Goal: Task Accomplishment & Management: Manage account settings

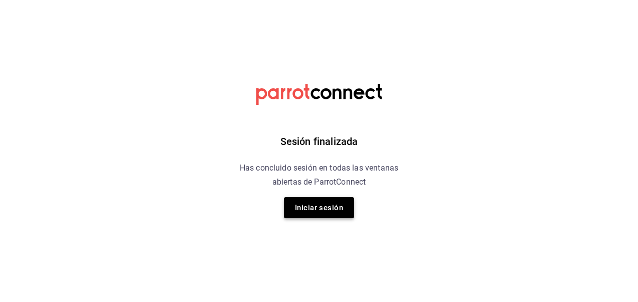
click at [325, 210] on button "Iniciar sesión" at bounding box center [319, 207] width 70 height 21
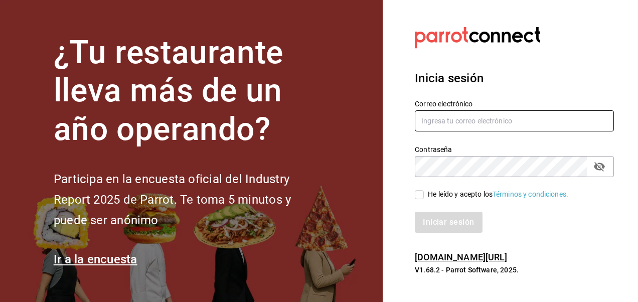
click at [448, 120] on input "text" at bounding box center [514, 120] width 199 height 21
click at [609, 68] on div "Inicia sesión Correo electrónico Contraseña Contraseña He leído y acepto los Té…" at bounding box center [514, 151] width 199 height 188
click at [571, 45] on div at bounding box center [514, 38] width 199 height 28
click at [471, 125] on input "text" at bounding box center [514, 120] width 199 height 21
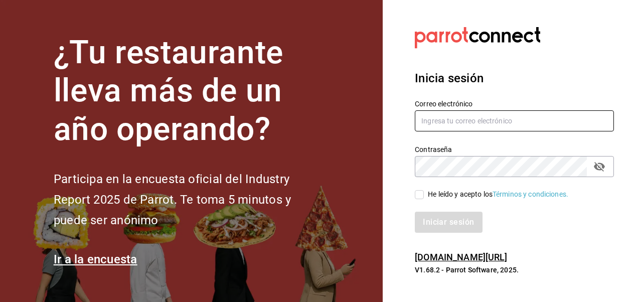
type input "bramosal@outlook.com"
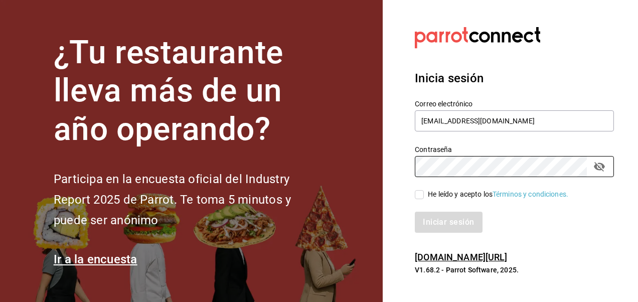
click at [421, 196] on input "He leído y acepto los Términos y condiciones." at bounding box center [419, 194] width 9 height 9
checkbox input "true"
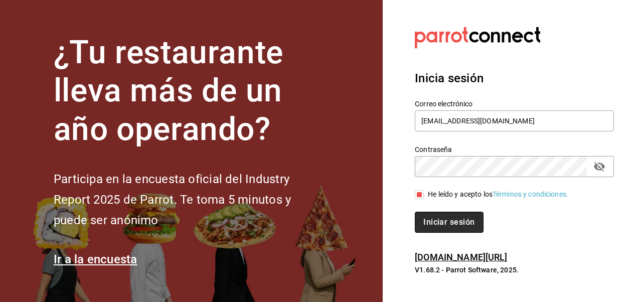
click at [452, 223] on button "Iniciar sesión" at bounding box center [449, 222] width 68 height 21
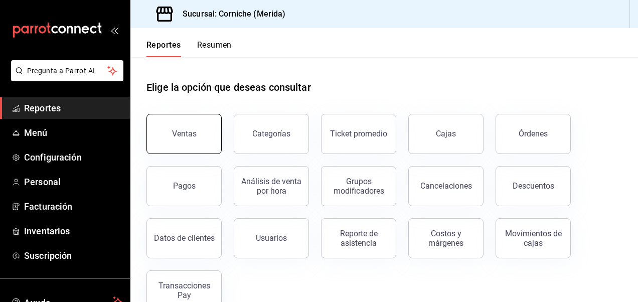
click at [169, 139] on button "Ventas" at bounding box center [183, 134] width 75 height 40
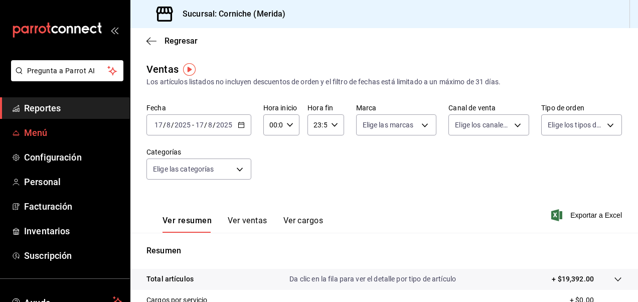
click at [38, 124] on link "Menú" at bounding box center [65, 133] width 130 height 22
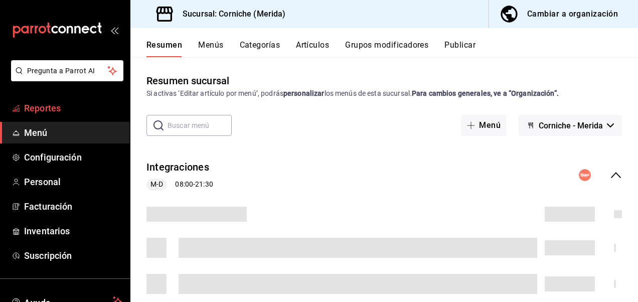
click at [47, 114] on span "Reportes" at bounding box center [73, 108] width 98 height 14
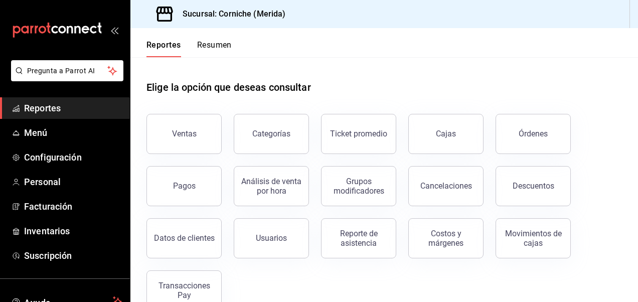
scroll to position [24, 0]
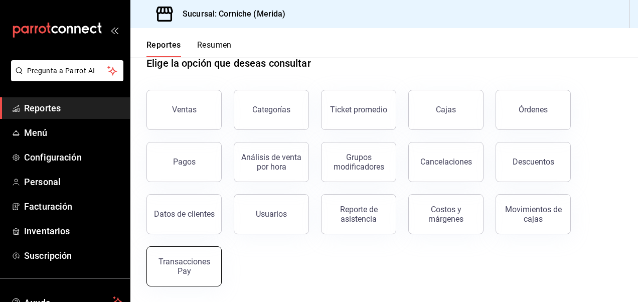
click at [197, 265] on div "Transacciones Pay" at bounding box center [184, 266] width 62 height 19
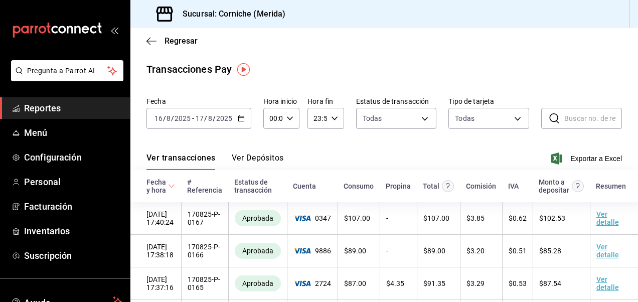
click at [247, 115] on div "[DATE] [DATE] - [DATE] [DATE]" at bounding box center [198, 118] width 105 height 21
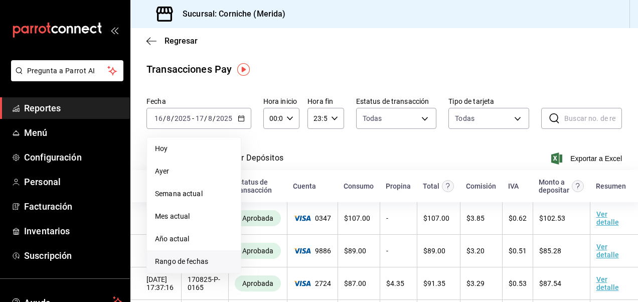
click at [183, 259] on span "Rango de fechas" at bounding box center [194, 261] width 78 height 11
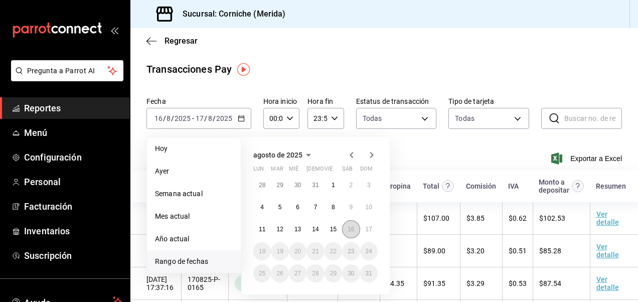
click at [349, 226] on abbr "16" at bounding box center [350, 229] width 7 height 7
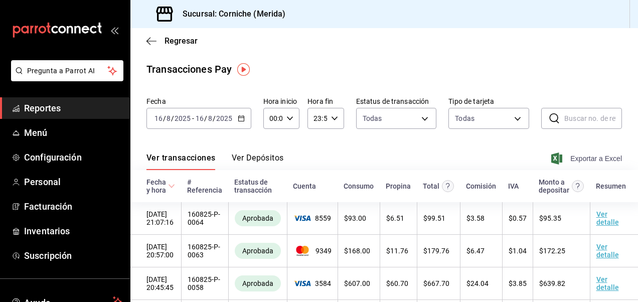
click at [572, 153] on span "Exportar a Excel" at bounding box center [587, 158] width 69 height 12
click at [78, 108] on span "Reportes" at bounding box center [73, 108] width 98 height 14
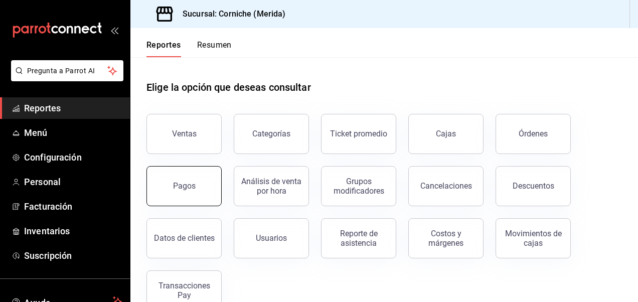
click at [195, 189] on button "Pagos" at bounding box center [183, 186] width 75 height 40
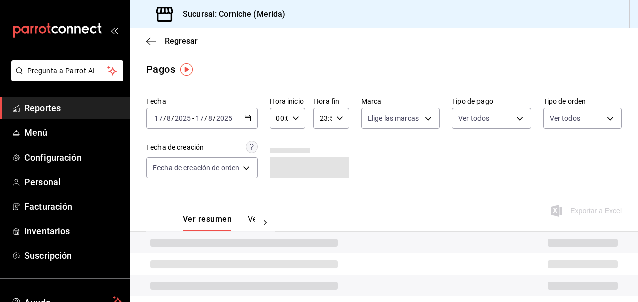
scroll to position [16, 0]
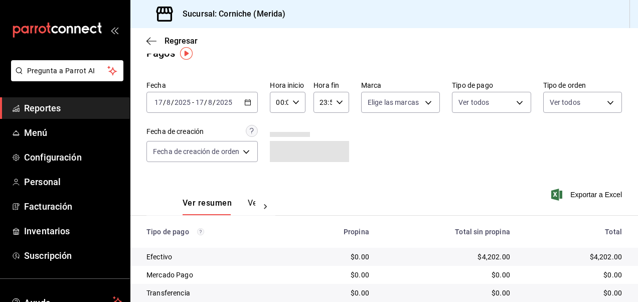
click at [251, 101] on \(Stroke\) "button" at bounding box center [248, 101] width 6 height 1
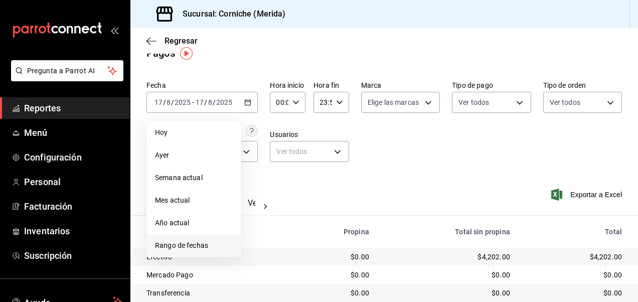
click at [197, 246] on span "Rango de fechas" at bounding box center [194, 245] width 78 height 11
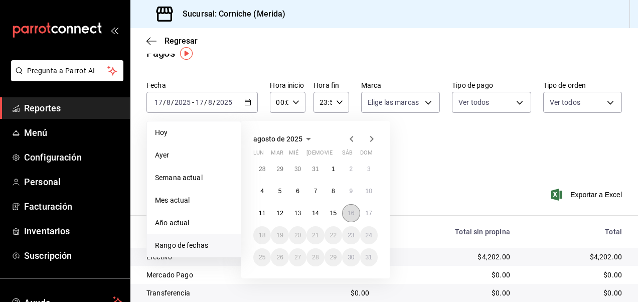
click at [354, 214] on button "16" at bounding box center [351, 213] width 18 height 18
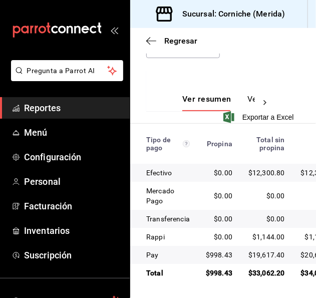
scroll to position [212, 0]
click at [52, 111] on span "Reportes" at bounding box center [73, 108] width 98 height 14
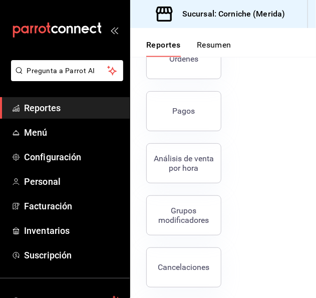
scroll to position [301, 0]
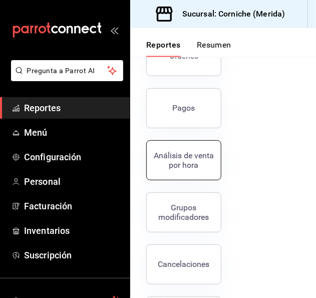
click at [193, 167] on div "Análisis de venta por hora" at bounding box center [184, 160] width 62 height 19
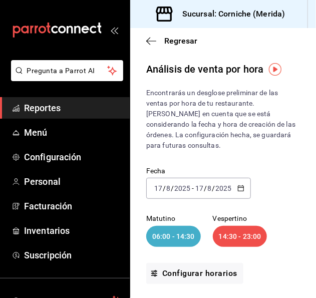
click at [239, 185] on icon "button" at bounding box center [241, 188] width 7 height 7
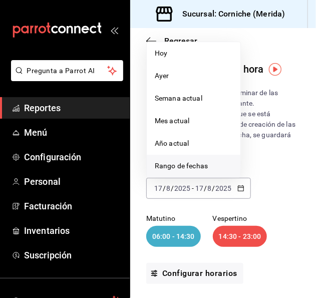
click at [184, 172] on li "Rango de fechas" at bounding box center [194, 166] width 94 height 23
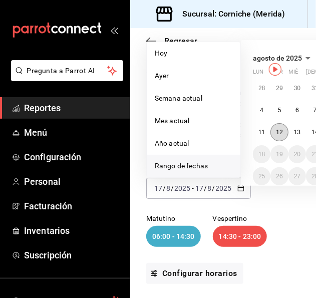
click at [278, 134] on abbr "12" at bounding box center [279, 132] width 7 height 7
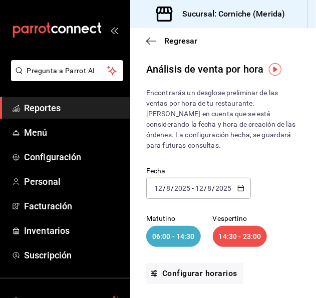
click at [239, 192] on div "[DATE] [DATE] - [DATE] [DATE]" at bounding box center [198, 188] width 105 height 21
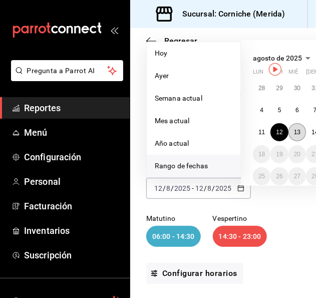
click at [297, 131] on abbr "13" at bounding box center [297, 132] width 7 height 7
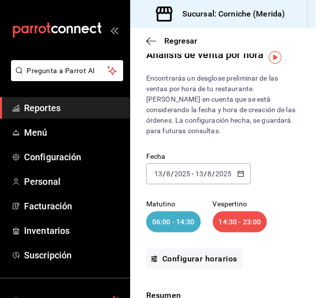
scroll to position [12, 0]
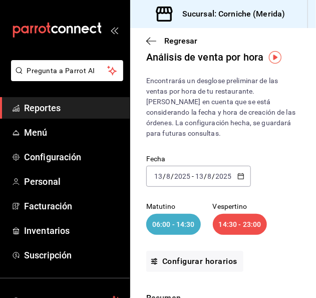
click at [238, 175] on \(Stroke\) "button" at bounding box center [241, 177] width 6 height 6
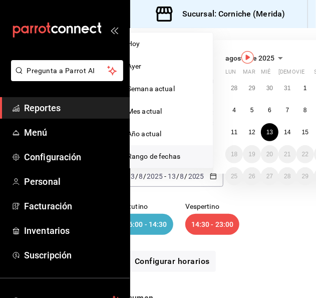
scroll to position [12, 28]
click at [281, 128] on button "14" at bounding box center [287, 132] width 18 height 18
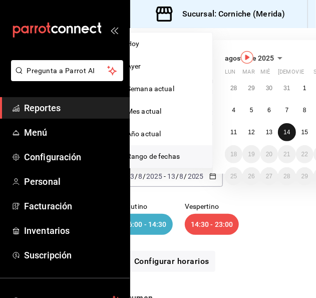
click at [281, 128] on button "14" at bounding box center [287, 132] width 18 height 18
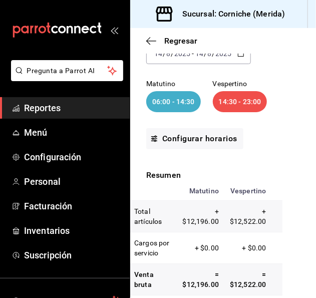
scroll to position [130, 0]
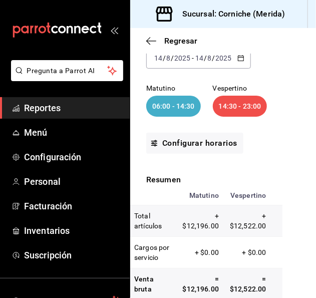
click at [241, 63] on div "[DATE] [DATE] - [DATE] [DATE]" at bounding box center [198, 58] width 105 height 21
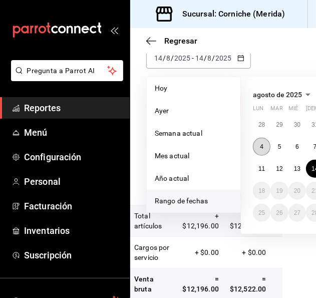
scroll to position [130, 77]
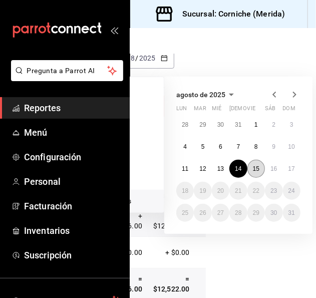
click at [259, 164] on button "15" at bounding box center [257, 169] width 18 height 18
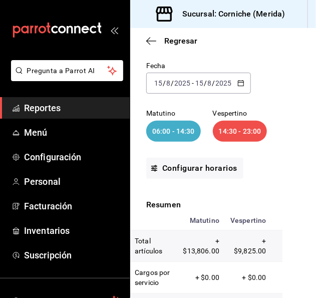
scroll to position [100, 0]
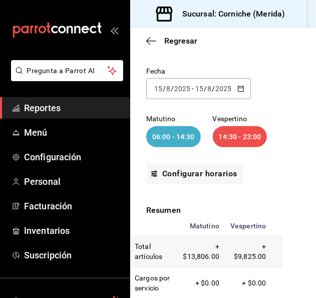
click at [243, 90] on \(Stroke\) "button" at bounding box center [241, 89] width 6 height 6
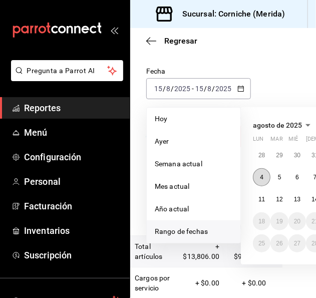
scroll to position [100, 91]
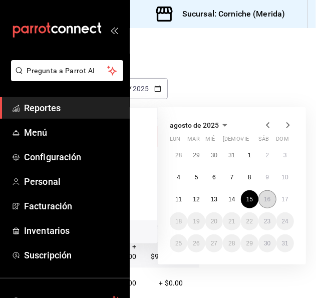
click at [264, 201] on abbr "16" at bounding box center [267, 199] width 7 height 7
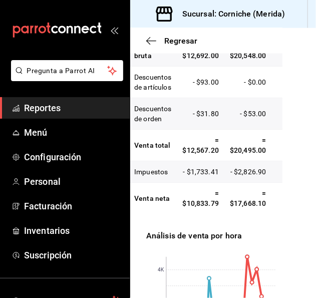
scroll to position [0, 13]
click at [152, 39] on icon "button" at bounding box center [151, 41] width 10 height 9
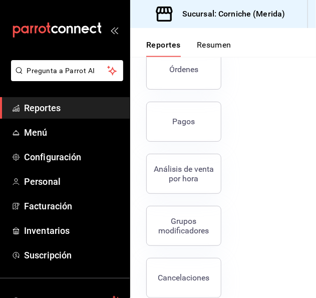
scroll to position [288, 0]
click at [176, 80] on button "Órdenes" at bounding box center [183, 69] width 75 height 40
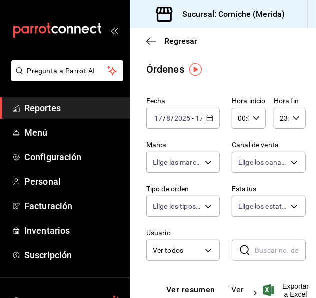
click at [207, 119] on icon "button" at bounding box center [210, 118] width 7 height 7
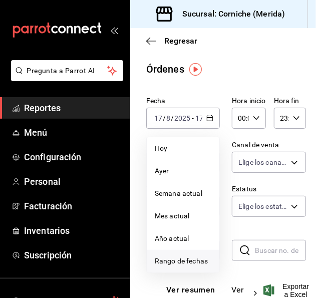
click at [188, 257] on span "Rango de fechas" at bounding box center [183, 261] width 57 height 11
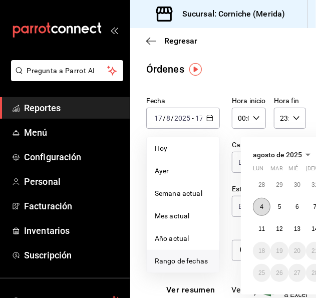
scroll to position [0, 74]
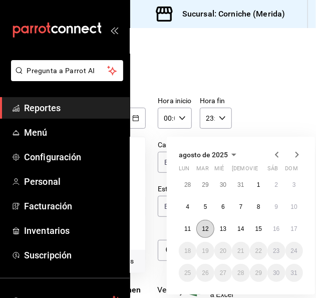
click at [207, 230] on abbr "12" at bounding box center [205, 229] width 7 height 7
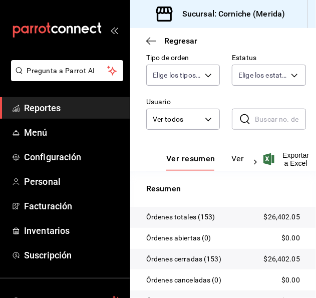
scroll to position [0, 1]
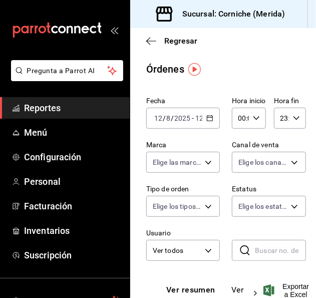
click at [207, 117] on icon "button" at bounding box center [210, 118] width 7 height 7
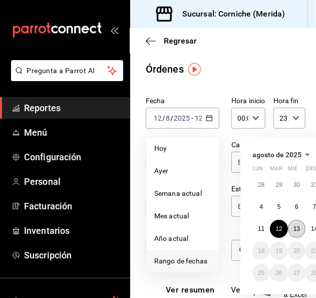
click at [293, 228] on button "13" at bounding box center [297, 229] width 18 height 18
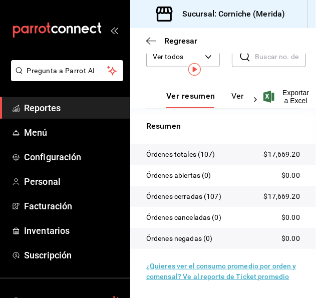
scroll to position [0, 1]
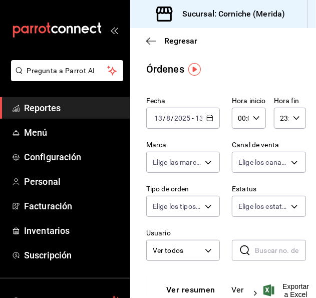
click at [207, 121] on icon "button" at bounding box center [210, 118] width 7 height 7
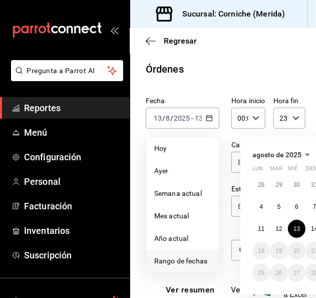
scroll to position [0, 91]
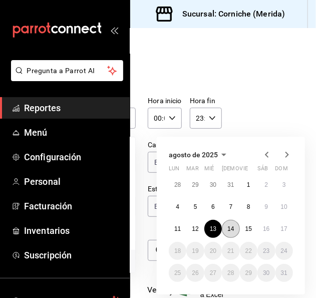
click at [228, 227] on button "14" at bounding box center [231, 229] width 18 height 18
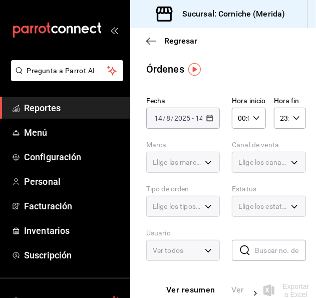
scroll to position [0, 1]
click at [228, 227] on div "Fecha [DATE] [DATE] - [DATE] [DATE] Hora inicio 00:00 Hora inicio Hora fin 23:5…" at bounding box center [223, 183] width 154 height 180
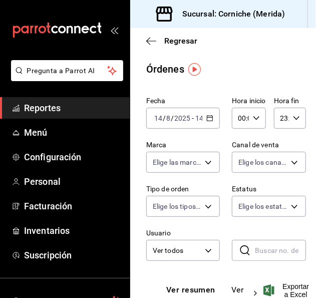
click at [208, 124] on div "[DATE] [DATE] - [DATE] [DATE]" at bounding box center [183, 118] width 74 height 21
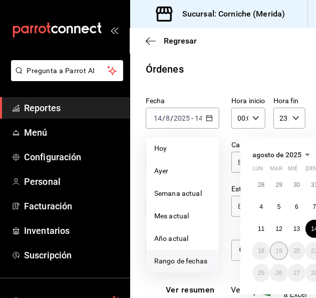
scroll to position [0, 91]
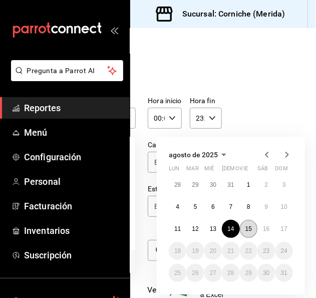
click at [245, 223] on button "15" at bounding box center [249, 229] width 18 height 18
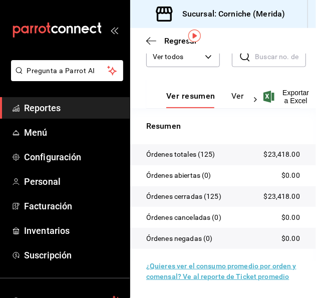
scroll to position [0, 1]
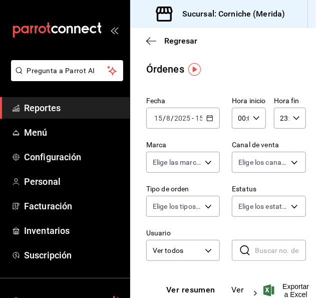
click at [207, 121] on icon "button" at bounding box center [210, 118] width 7 height 7
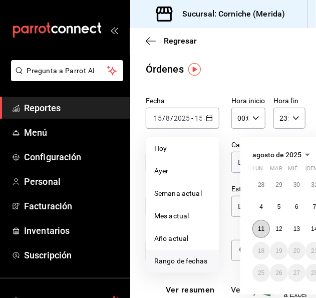
scroll to position [0, 91]
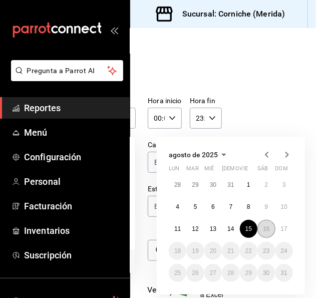
click at [263, 228] on abbr "16" at bounding box center [266, 229] width 7 height 7
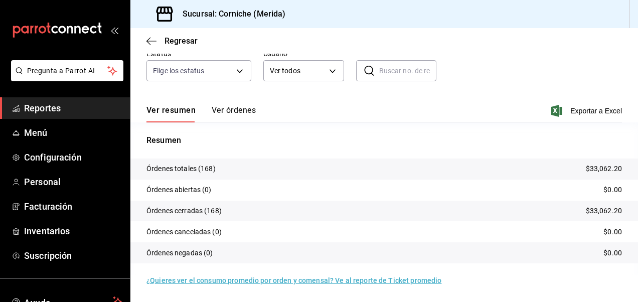
scroll to position [92, 0]
click at [54, 136] on span "Menú" at bounding box center [73, 133] width 98 height 14
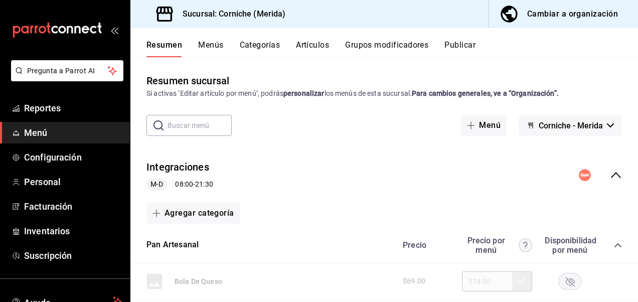
click at [554, 16] on div "Cambiar a organización" at bounding box center [572, 14] width 91 height 14
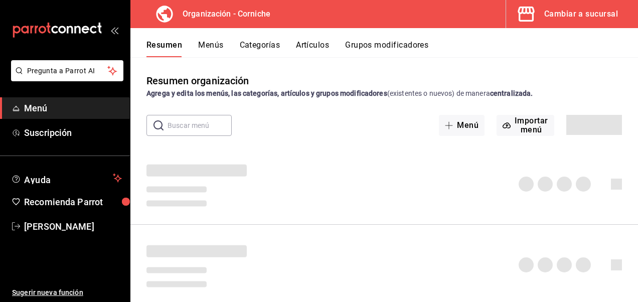
click at [366, 42] on button "Grupos modificadores" at bounding box center [386, 48] width 83 height 17
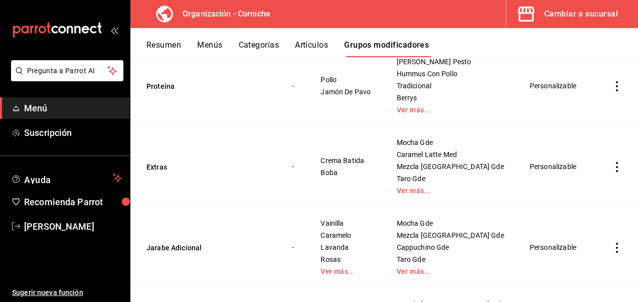
scroll to position [206, 0]
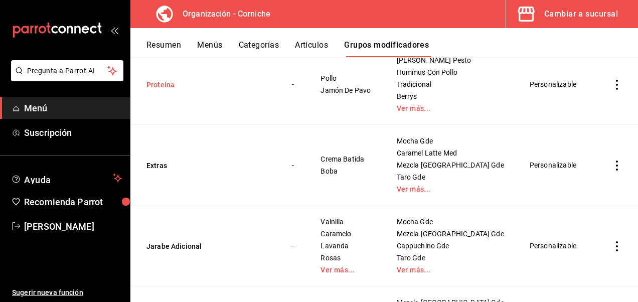
click at [157, 88] on button "Proteína" at bounding box center [206, 85] width 120 height 10
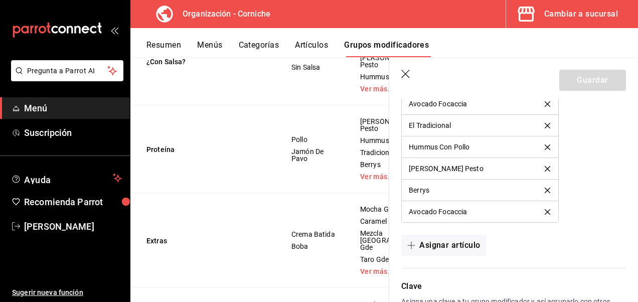
scroll to position [825, 0]
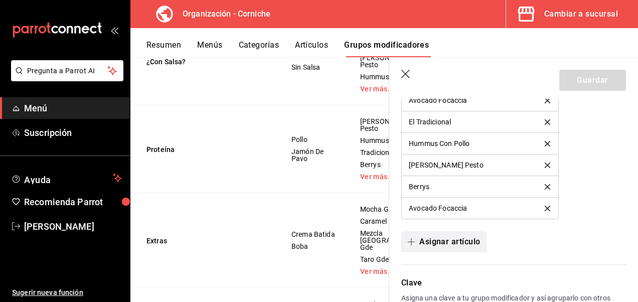
click at [450, 234] on button "Asignar artículo" at bounding box center [443, 241] width 85 height 21
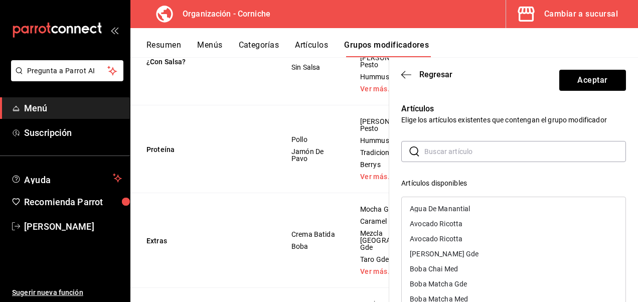
click at [440, 226] on div "Avocado Ricotta" at bounding box center [436, 223] width 53 height 7
click at [494, 178] on div "Artículos disponibles" at bounding box center [513, 183] width 225 height 11
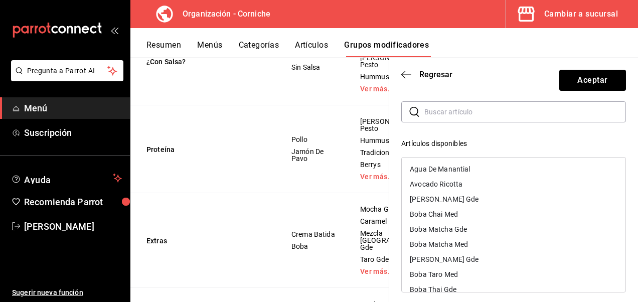
scroll to position [39, 0]
click at [458, 182] on div "Avocado Ricotta" at bounding box center [436, 184] width 53 height 7
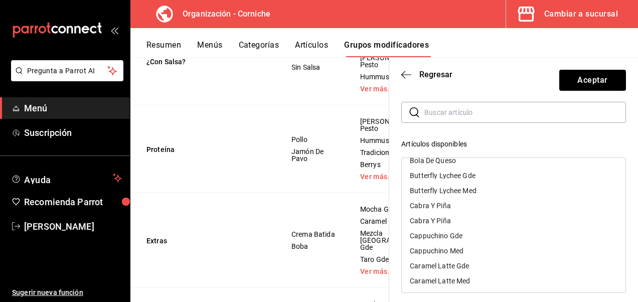
scroll to position [162, 0]
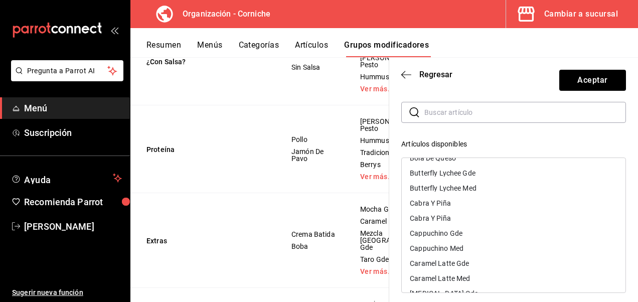
click at [429, 207] on div "Cabra Y Piña" at bounding box center [514, 203] width 224 height 15
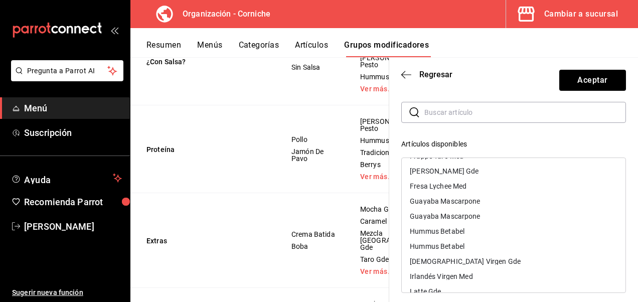
scroll to position [1082, 0]
click at [434, 203] on div "Guayaba Mascarpone" at bounding box center [445, 200] width 70 height 7
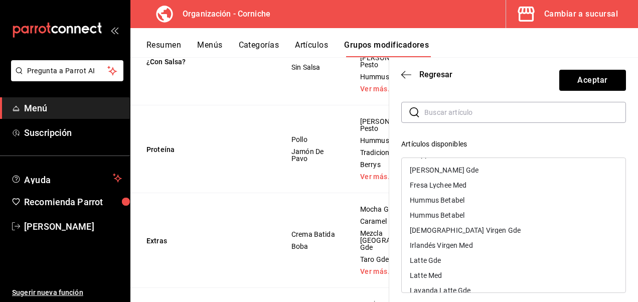
click at [434, 203] on div "Hummus Betabel" at bounding box center [437, 200] width 55 height 7
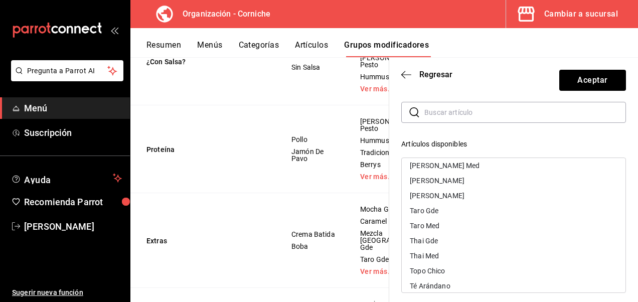
scroll to position [1554, 0]
click at [428, 181] on div "[PERSON_NAME]" at bounding box center [437, 179] width 55 height 7
click at [428, 182] on div "[PERSON_NAME]" at bounding box center [437, 179] width 55 height 7
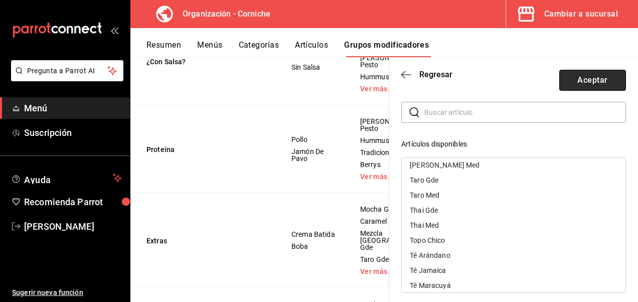
click at [580, 85] on button "Aceptar" at bounding box center [592, 80] width 67 height 21
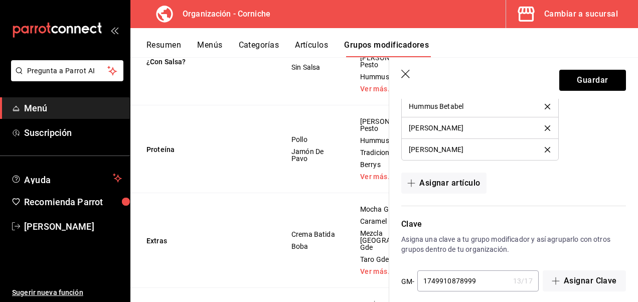
scroll to position [1105, 0]
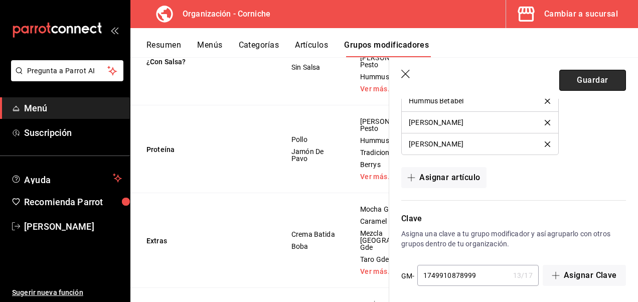
click at [591, 80] on button "Guardar" at bounding box center [592, 80] width 67 height 21
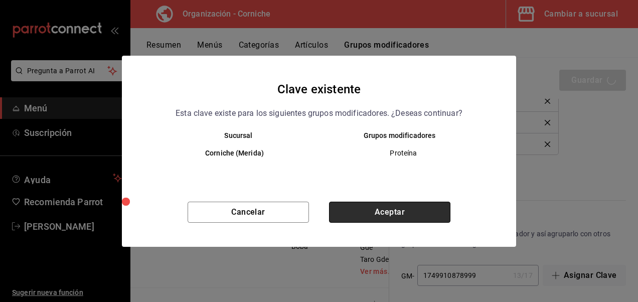
click at [372, 211] on button "Aceptar" at bounding box center [389, 212] width 121 height 21
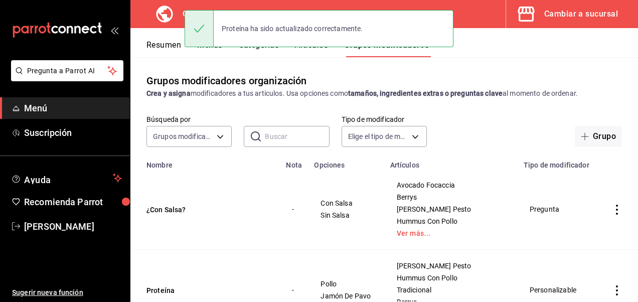
click at [200, 48] on div "Proteína ha sido actualizado correctamente." at bounding box center [319, 28] width 269 height 43
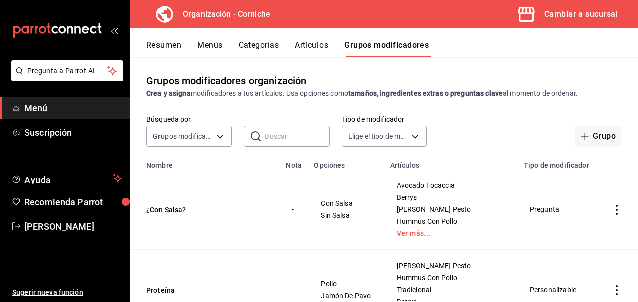
click at [216, 46] on button "Menús" at bounding box center [209, 48] width 25 height 17
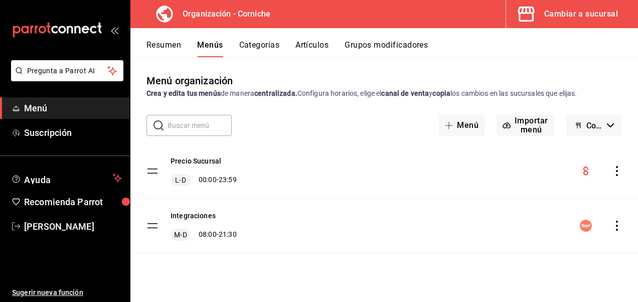
click at [618, 167] on icon "actions" at bounding box center [617, 171] width 10 height 10
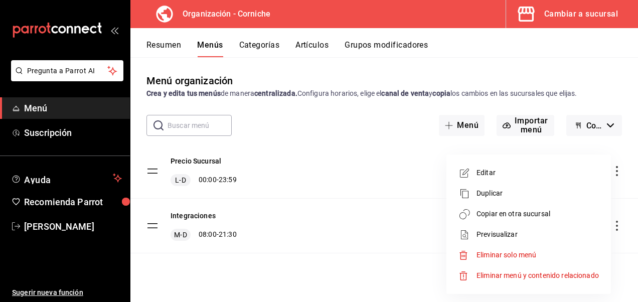
click at [518, 215] on span "Copiar en otra sucursal" at bounding box center [537, 214] width 122 height 11
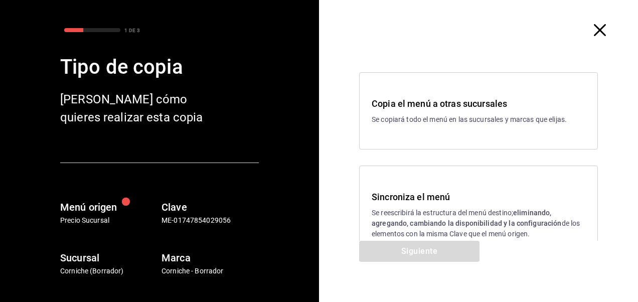
click at [399, 199] on h3 "Sincroniza el menú" at bounding box center [479, 197] width 214 height 14
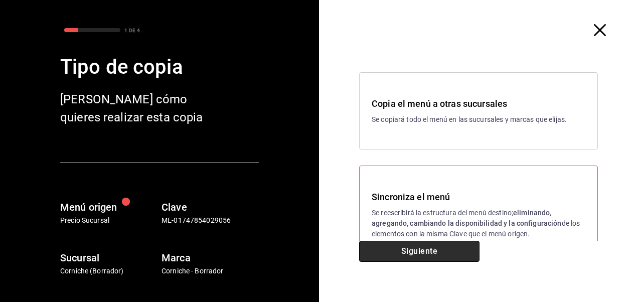
click at [430, 247] on button "Siguiente" at bounding box center [419, 251] width 120 height 21
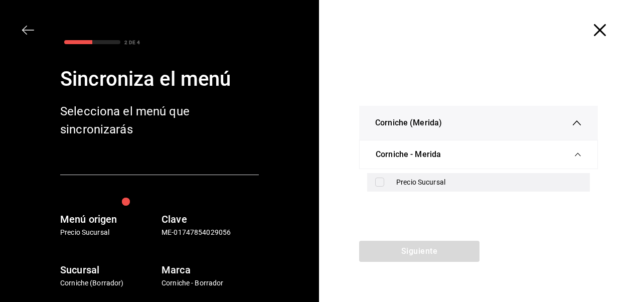
click at [385, 181] on label at bounding box center [381, 181] width 13 height 9
click at [384, 181] on input "checkbox" at bounding box center [379, 181] width 9 height 9
click at [382, 183] on input "checkbox" at bounding box center [379, 181] width 9 height 9
checkbox input "true"
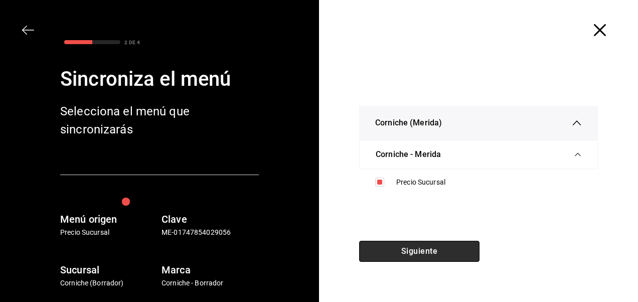
click at [414, 247] on button "Siguiente" at bounding box center [419, 251] width 120 height 21
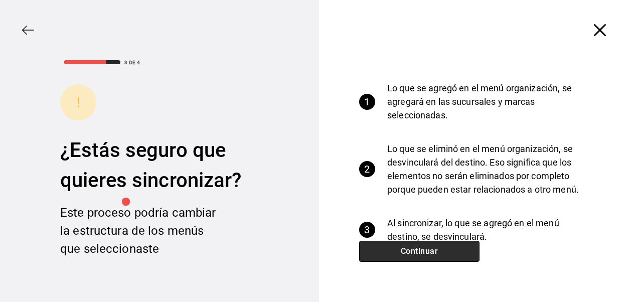
drag, startPoint x: 401, startPoint y: 247, endPoint x: 414, endPoint y: 247, distance: 12.5
click at [414, 247] on button "Continuar" at bounding box center [419, 251] width 120 height 21
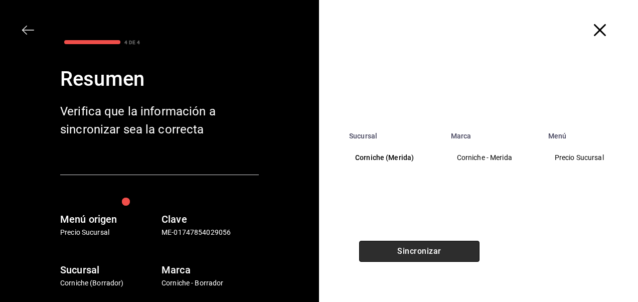
click at [414, 247] on button "Sincronizar" at bounding box center [419, 251] width 120 height 21
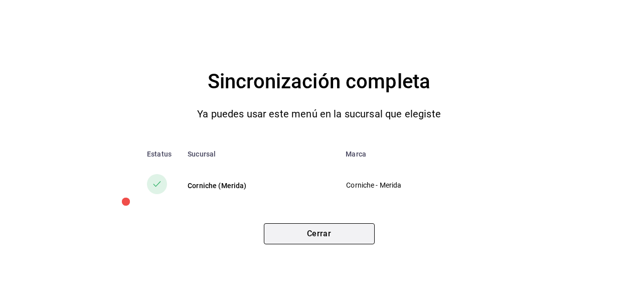
click at [315, 236] on button "Cerrar" at bounding box center [319, 233] width 111 height 21
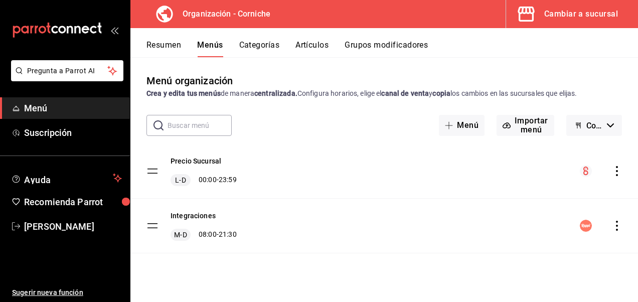
click at [582, 17] on div "Cambiar a sucursal" at bounding box center [581, 14] width 74 height 14
